Goal: Information Seeking & Learning: Learn about a topic

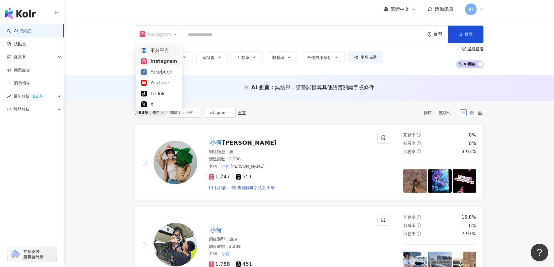
click at [160, 50] on div "不分平台" at bounding box center [159, 50] width 36 height 7
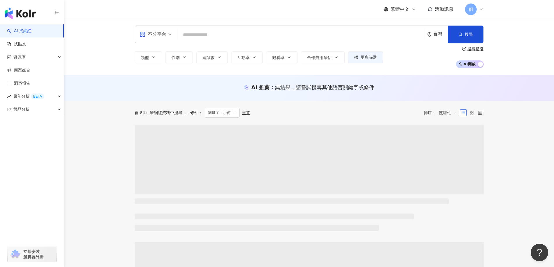
click at [155, 34] on div "不分平台" at bounding box center [153, 34] width 27 height 9
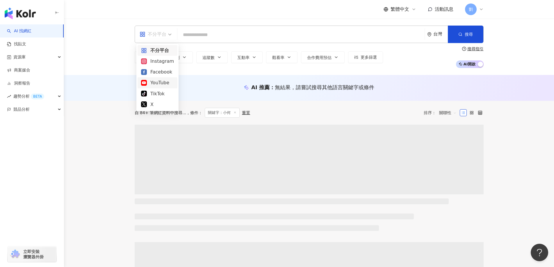
click at [153, 77] on div "YouTube" at bounding box center [158, 82] width 40 height 11
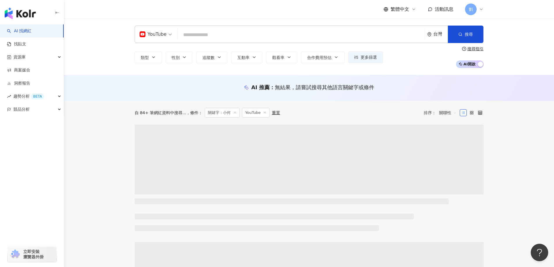
click at [234, 113] on icon at bounding box center [235, 112] width 3 height 3
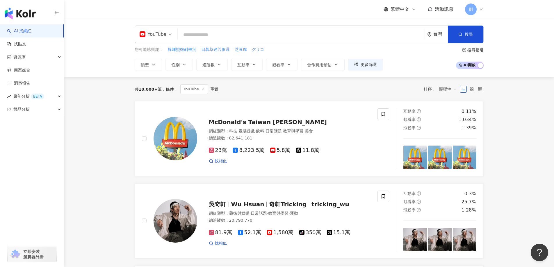
click at [158, 22] on div "YouTube 台灣 搜尋 3b372679-9c01-4fb6-a158-caf84574d369 IJU 賴一如往常 154,343 追蹤者 搜尋名稱、敘…" at bounding box center [309, 48] width 490 height 59
click at [158, 26] on div "YouTube 台灣 搜尋 3b372679-9c01-4fb6-a158-caf84574d369 IJU 賴一如往常 154,343 追蹤者 搜尋名稱、敘…" at bounding box center [309, 34] width 349 height 17
click at [159, 30] on div "YouTube" at bounding box center [153, 34] width 27 height 9
click at [158, 65] on div "Instagram" at bounding box center [158, 61] width 40 height 11
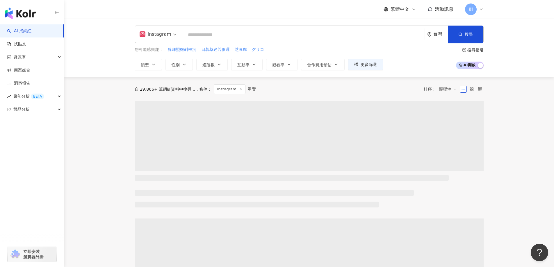
click at [161, 33] on div "Instagram" at bounding box center [156, 34] width 32 height 9
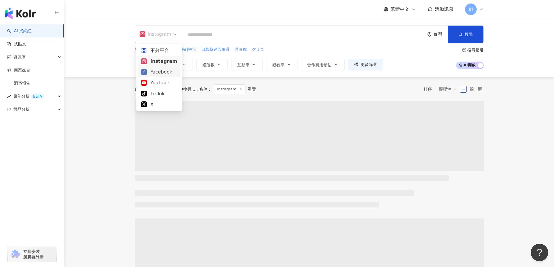
click at [161, 71] on div "Facebook" at bounding box center [159, 71] width 36 height 7
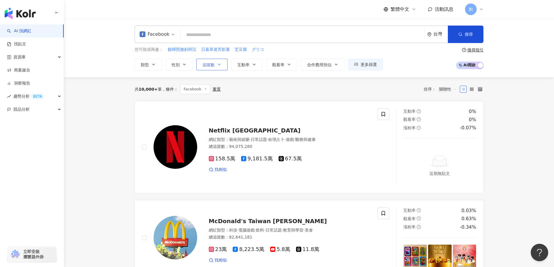
click at [223, 63] on button "追蹤數" at bounding box center [211, 65] width 31 height 12
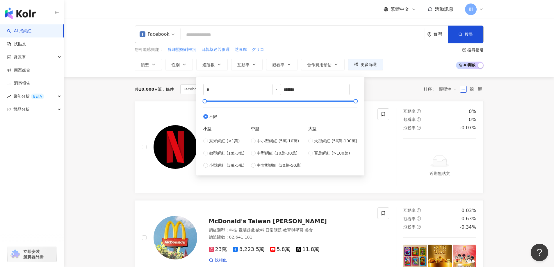
type input "****"
click at [456, 37] on button "搜尋" at bounding box center [465, 34] width 35 height 17
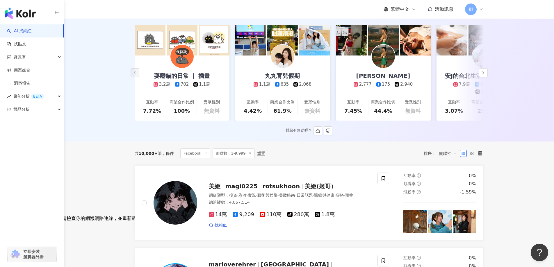
scroll to position [58, 0]
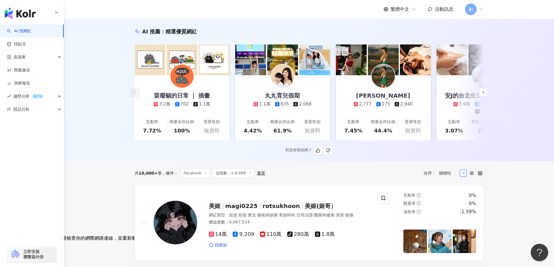
click at [450, 119] on div "互動率" at bounding box center [454, 122] width 12 height 6
click at [452, 176] on span "關聯性" at bounding box center [447, 173] width 17 height 9
click at [448, 222] on div "互動率" at bounding box center [448, 219] width 15 height 6
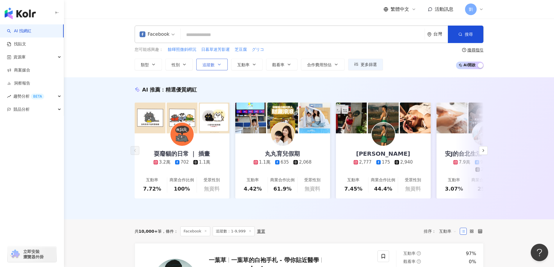
click at [209, 63] on span "追蹤數" at bounding box center [209, 65] width 12 height 5
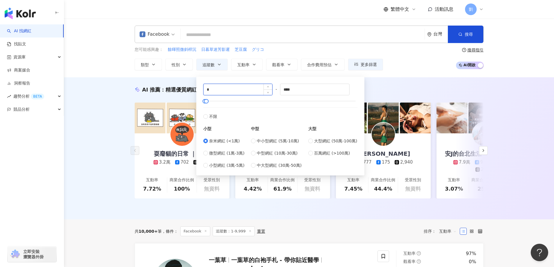
click at [221, 94] on input "*" at bounding box center [238, 89] width 69 height 11
click at [467, 32] on span "搜尋" at bounding box center [469, 34] width 8 height 5
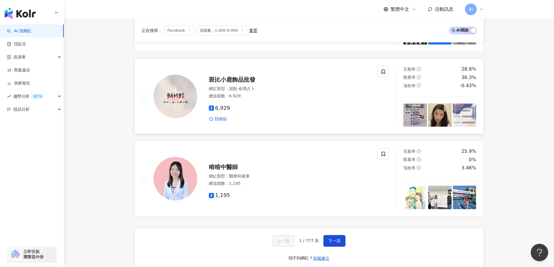
scroll to position [1106, 0]
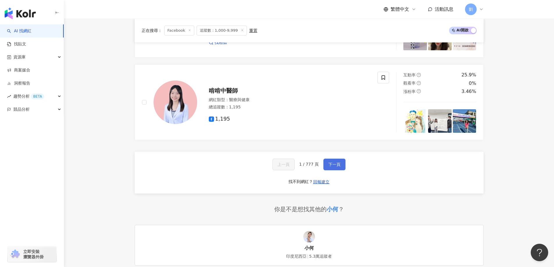
click at [332, 162] on span "下一頁" at bounding box center [335, 164] width 12 height 5
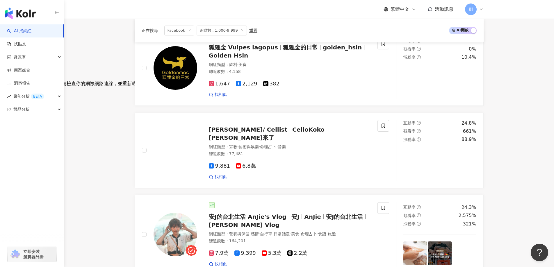
scroll to position [0, 0]
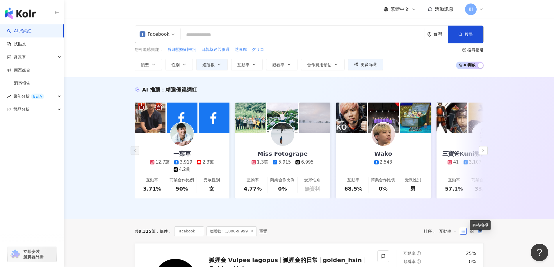
click at [480, 234] on icon at bounding box center [480, 232] width 4 height 4
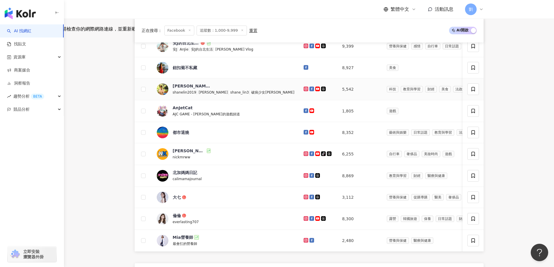
scroll to position [291, 0]
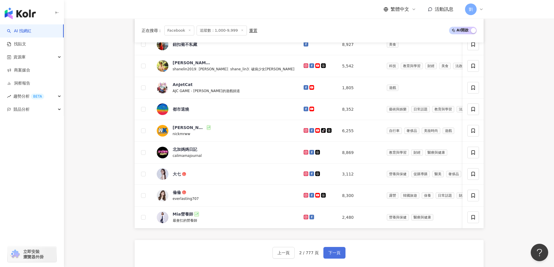
click at [332, 255] on span "下一頁" at bounding box center [335, 253] width 12 height 5
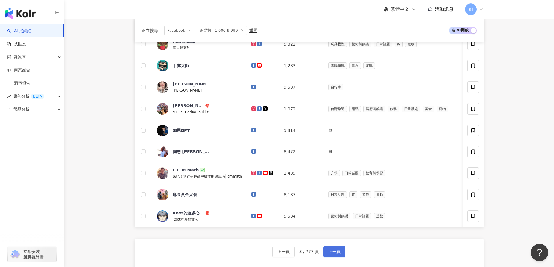
click at [329, 254] on span "下一頁" at bounding box center [335, 252] width 12 height 5
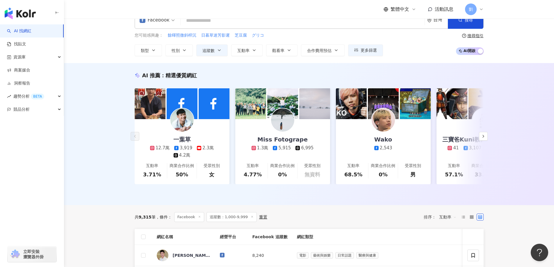
scroll to position [0, 0]
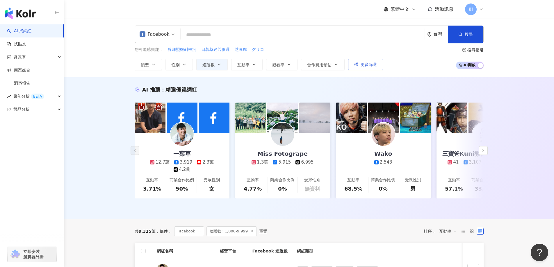
click at [370, 66] on span "更多篩選" at bounding box center [369, 64] width 16 height 5
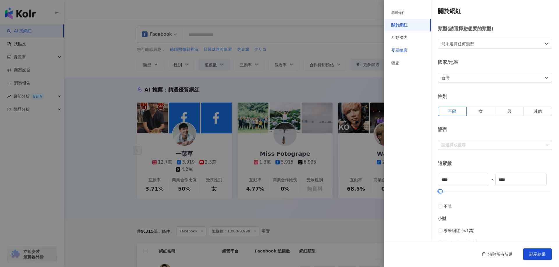
click at [404, 50] on div "受眾輪廓" at bounding box center [399, 51] width 16 height 6
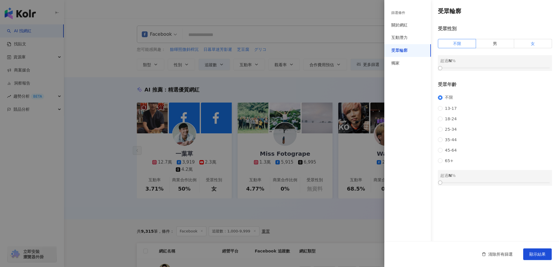
click at [520, 41] on label "女" at bounding box center [533, 43] width 38 height 9
click at [491, 40] on label "男" at bounding box center [495, 43] width 38 height 9
click at [458, 39] on div "受眾性別 不限 男 女 男 超過 0 %" at bounding box center [495, 48] width 114 height 45
click at [456, 42] on span "不限" at bounding box center [457, 43] width 8 height 5
drag, startPoint x: 440, startPoint y: 188, endPoint x: 496, endPoint y: 192, distance: 56.3
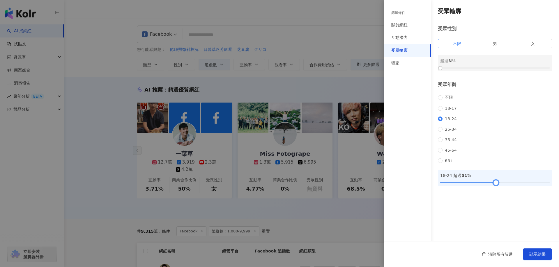
click at [496, 184] on div at bounding box center [495, 182] width 3 height 3
click at [538, 255] on span "顯示結果" at bounding box center [537, 254] width 16 height 5
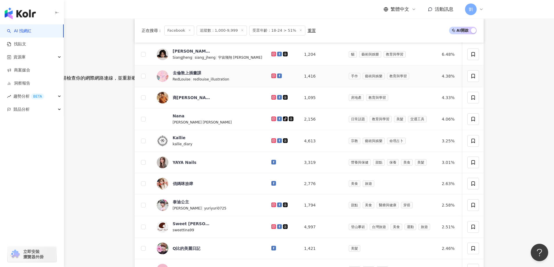
scroll to position [291, 0]
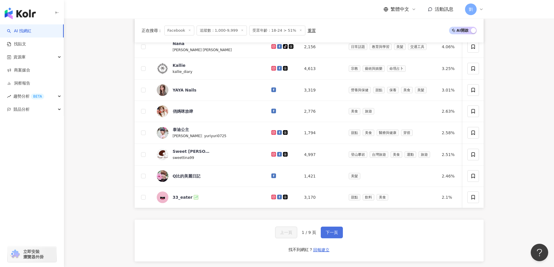
click at [325, 239] on button "下一頁" at bounding box center [332, 233] width 22 height 12
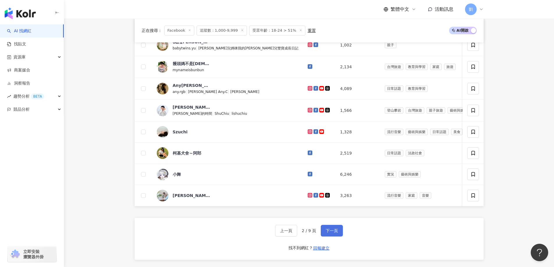
click at [335, 233] on span "下一頁" at bounding box center [332, 231] width 12 height 5
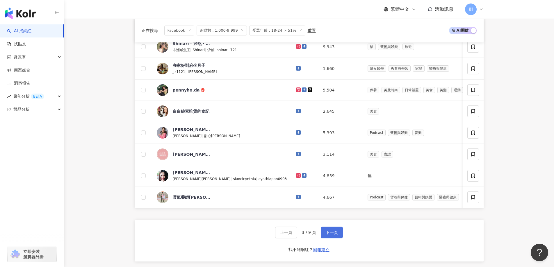
click at [333, 235] on span "下一頁" at bounding box center [332, 232] width 12 height 5
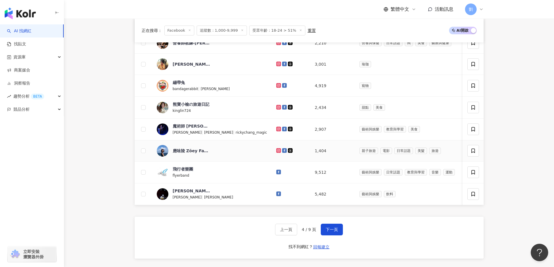
scroll to position [349, 0]
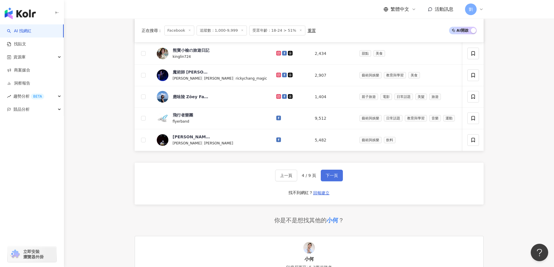
click at [324, 181] on button "下一頁" at bounding box center [332, 176] width 22 height 12
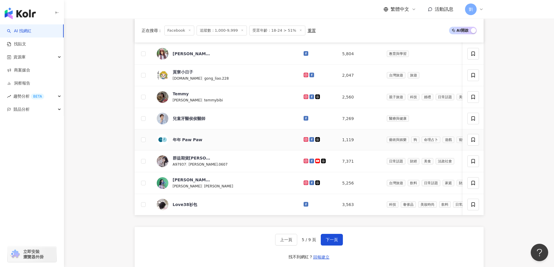
scroll to position [291, 0]
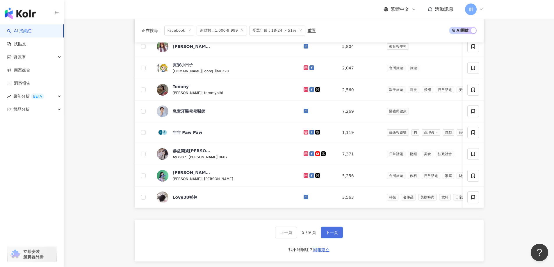
click at [332, 232] on button "下一頁" at bounding box center [332, 233] width 22 height 12
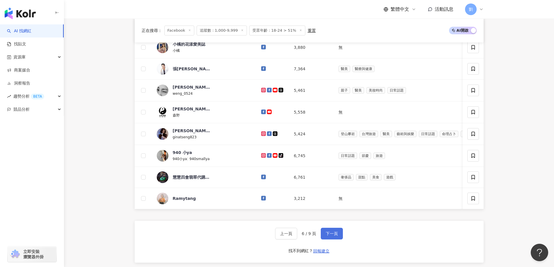
click at [327, 234] on button "下一頁" at bounding box center [332, 234] width 22 height 12
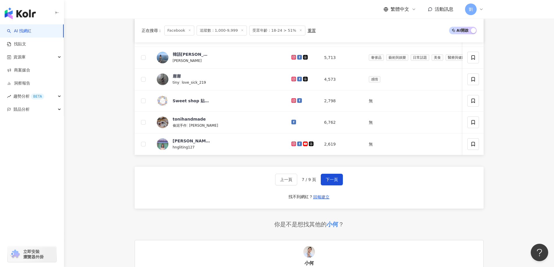
scroll to position [349, 0]
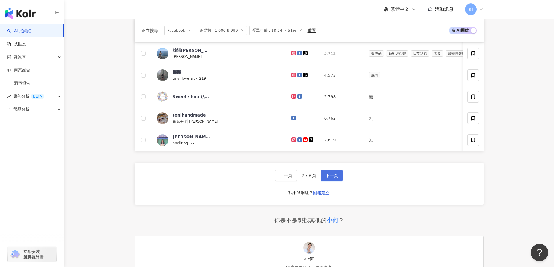
click at [327, 182] on button "下一頁" at bounding box center [332, 176] width 22 height 12
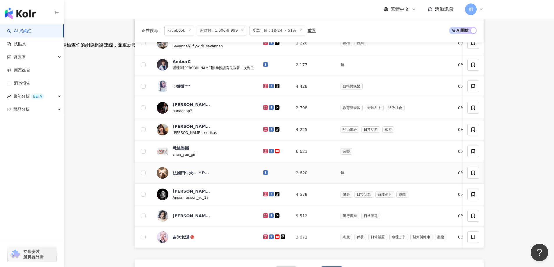
scroll to position [291, 0]
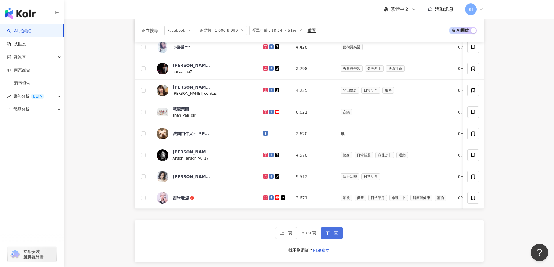
click at [326, 236] on span "下一頁" at bounding box center [332, 233] width 12 height 5
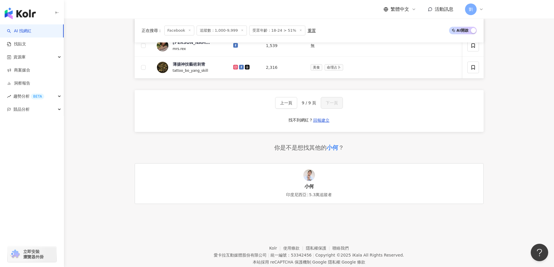
scroll to position [175, 0]
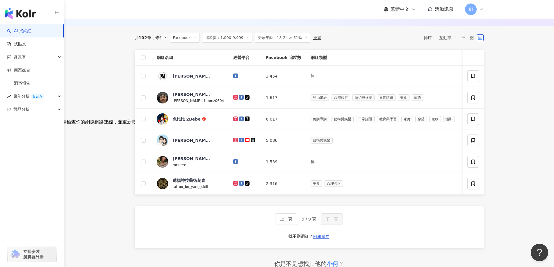
click at [246, 37] on icon at bounding box center [247, 37] width 3 height 3
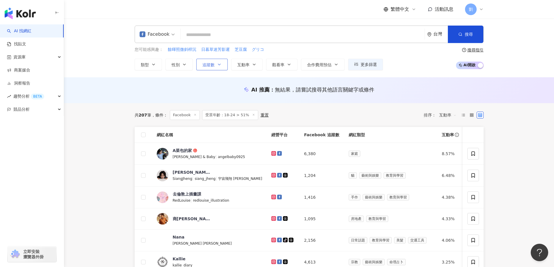
click at [223, 66] on button "追蹤數" at bounding box center [211, 65] width 31 height 12
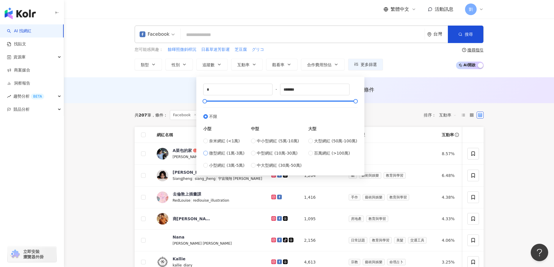
click at [211, 151] on span "微型網紅 (1萬-3萬)" at bounding box center [226, 153] width 35 height 6
type input "*****"
click at [469, 38] on button "搜尋" at bounding box center [465, 34] width 35 height 17
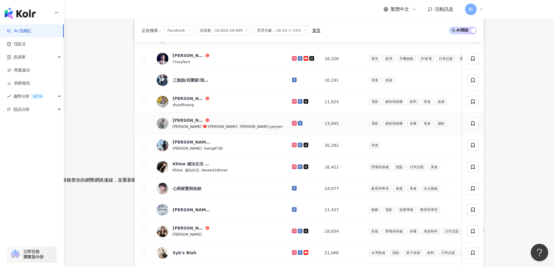
scroll to position [175, 0]
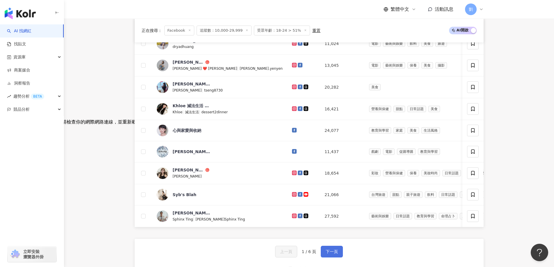
click at [336, 254] on span "下一頁" at bounding box center [332, 252] width 12 height 5
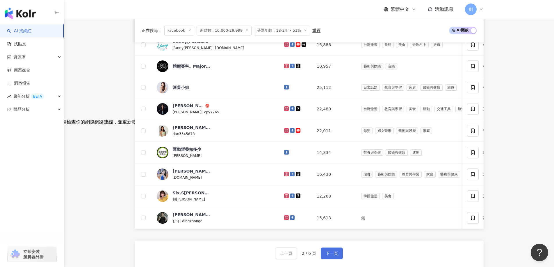
click at [340, 259] on button "下一頁" at bounding box center [332, 254] width 22 height 12
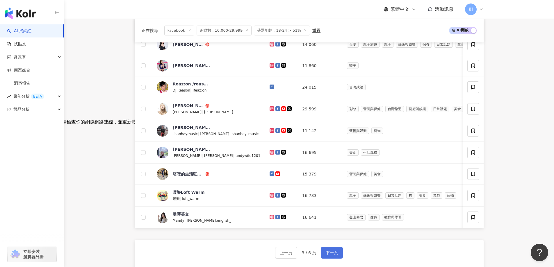
click at [335, 252] on button "下一頁" at bounding box center [332, 253] width 22 height 12
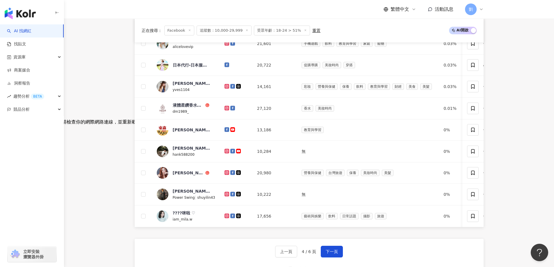
click at [343, 251] on div "上一頁 4 / 6 頁 下一頁 找不到網紅？ 回報建立" at bounding box center [309, 260] width 349 height 42
click at [340, 253] on button "下一頁" at bounding box center [332, 252] width 22 height 12
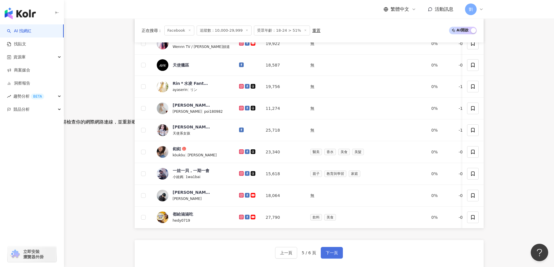
click at [331, 254] on button "下一頁" at bounding box center [332, 253] width 22 height 12
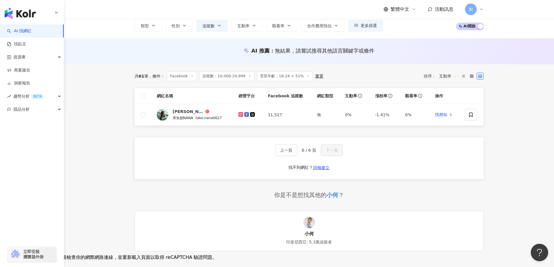
scroll to position [0, 0]
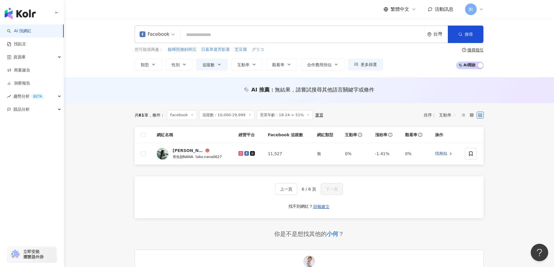
click at [248, 115] on icon at bounding box center [249, 114] width 3 height 3
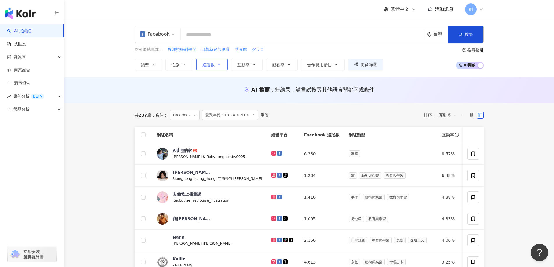
click at [210, 66] on span "追蹤數" at bounding box center [209, 65] width 12 height 5
type input "*"
type input "*******"
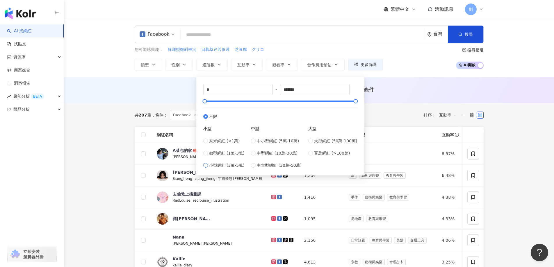
click at [211, 167] on span "小型網紅 (3萬-5萬)" at bounding box center [226, 165] width 35 height 6
type input "*****"
click at [466, 40] on button "搜尋" at bounding box center [465, 34] width 35 height 17
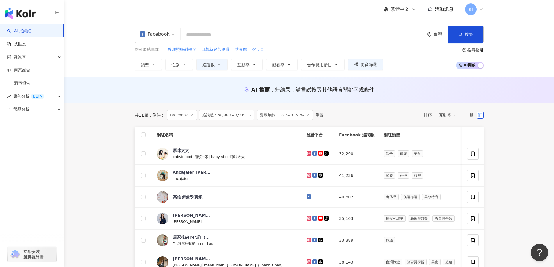
click at [307, 114] on icon at bounding box center [308, 114] width 3 height 3
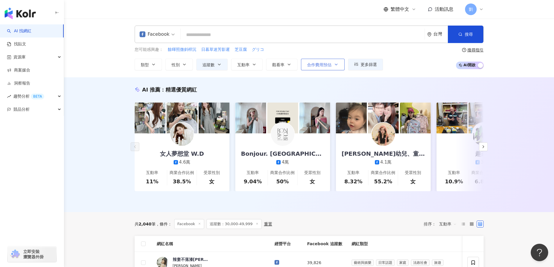
click at [323, 68] on button "合作費用預估" at bounding box center [323, 65] width 44 height 12
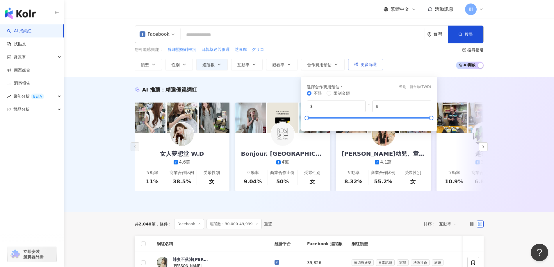
click at [371, 67] on span "更多篩選" at bounding box center [369, 64] width 16 height 5
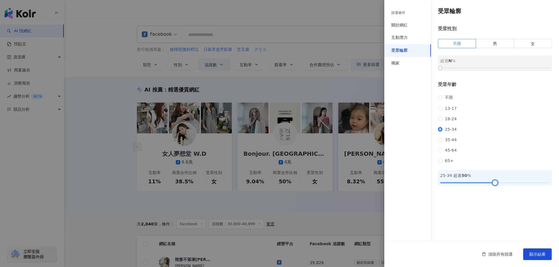
drag, startPoint x: 442, startPoint y: 188, endPoint x: 495, endPoint y: 192, distance: 53.1
click at [495, 184] on div at bounding box center [494, 182] width 3 height 3
click at [536, 254] on span "顯示結果" at bounding box center [537, 254] width 16 height 5
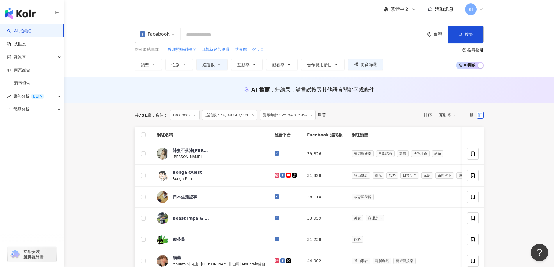
click at [251, 115] on icon at bounding box center [252, 114] width 3 height 3
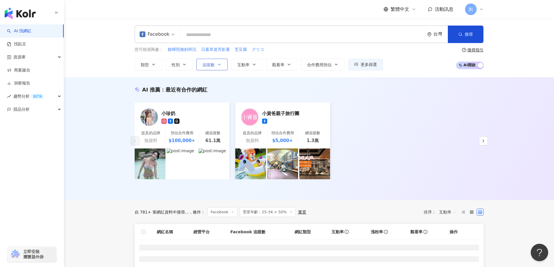
click at [218, 63] on icon "button" at bounding box center [219, 64] width 5 height 5
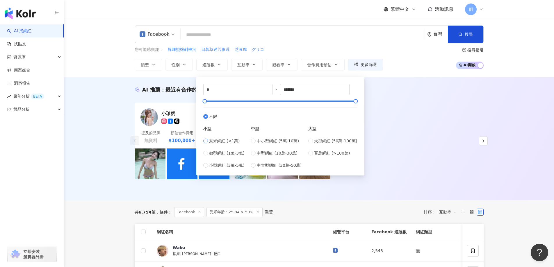
click at [218, 140] on span "奈米網紅 (<1萬)" at bounding box center [224, 141] width 31 height 6
type input "****"
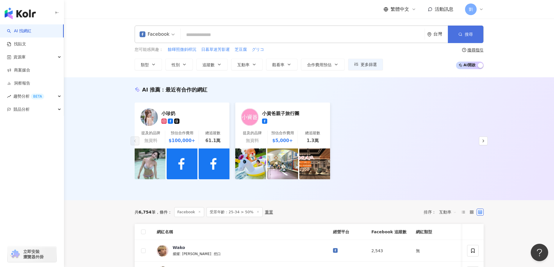
click at [468, 37] on span "搜尋" at bounding box center [469, 34] width 8 height 5
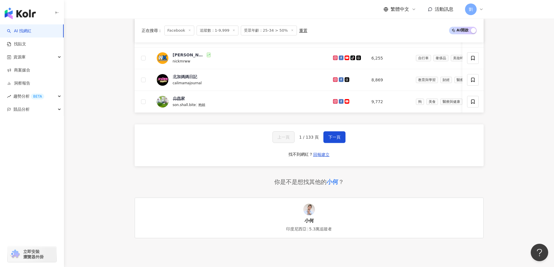
scroll to position [291, 0]
click at [340, 142] on button "下一頁" at bounding box center [335, 136] width 22 height 12
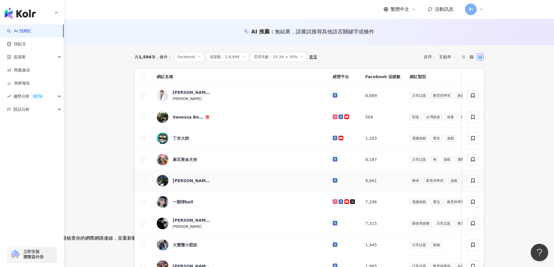
scroll to position [0, 0]
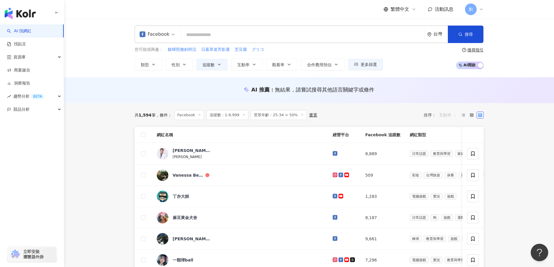
click at [450, 112] on span "互動率" at bounding box center [447, 115] width 17 height 9
click at [450, 137] on div "追蹤數" at bounding box center [448, 137] width 15 height 6
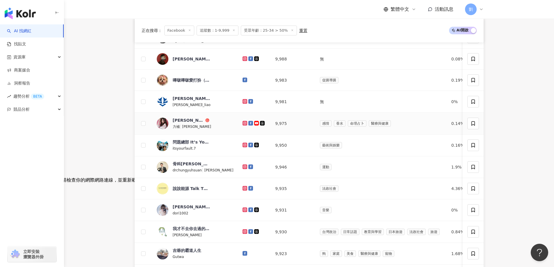
scroll to position [175, 0]
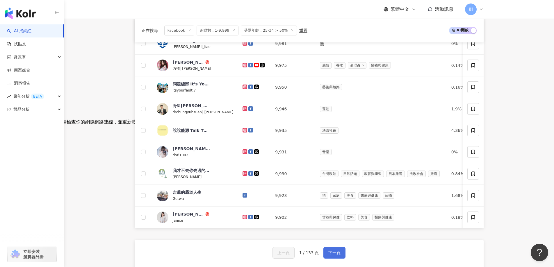
drag, startPoint x: 333, startPoint y: 259, endPoint x: 333, endPoint y: 252, distance: 7.0
click at [333, 255] on span "下一頁" at bounding box center [335, 253] width 12 height 5
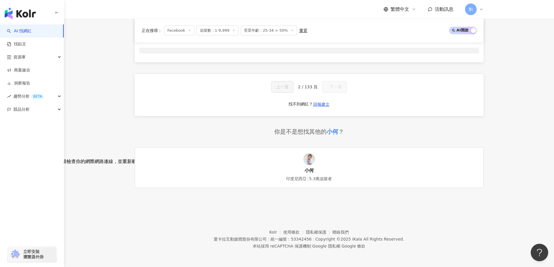
scroll to position [135, 0]
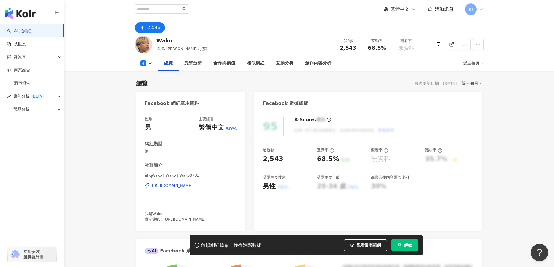
click at [193, 185] on div "https://www.facebook.com/127630551188411" at bounding box center [172, 185] width 42 height 5
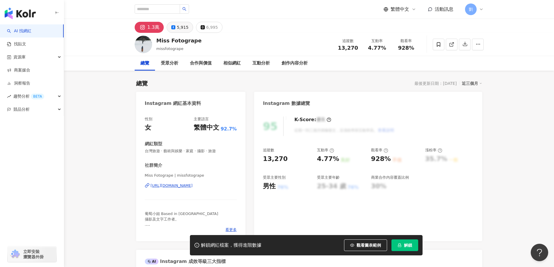
click at [185, 28] on div "5,915" at bounding box center [183, 27] width 12 height 8
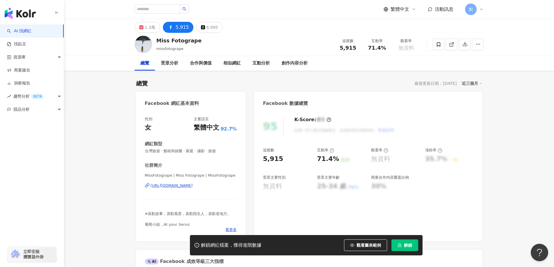
click at [193, 186] on div "https://www.facebook.com/129286880763135" at bounding box center [172, 185] width 42 height 5
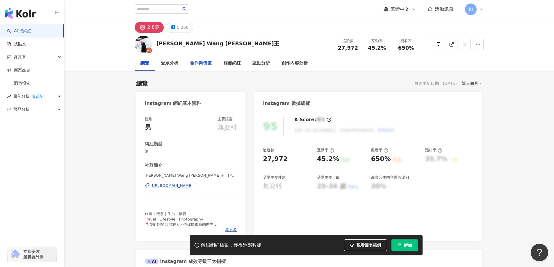
click at [181, 26] on div "5,260" at bounding box center [183, 27] width 12 height 8
click at [193, 187] on div "https://www.facebook.com/697898466746862" at bounding box center [172, 185] width 42 height 5
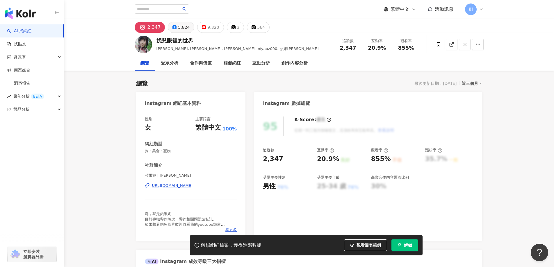
click at [185, 28] on div "5,824" at bounding box center [184, 27] width 12 height 8
click at [192, 185] on div "[URL][DOMAIN_NAME]" at bounding box center [172, 185] width 42 height 5
